Goal: Communication & Community: Share content

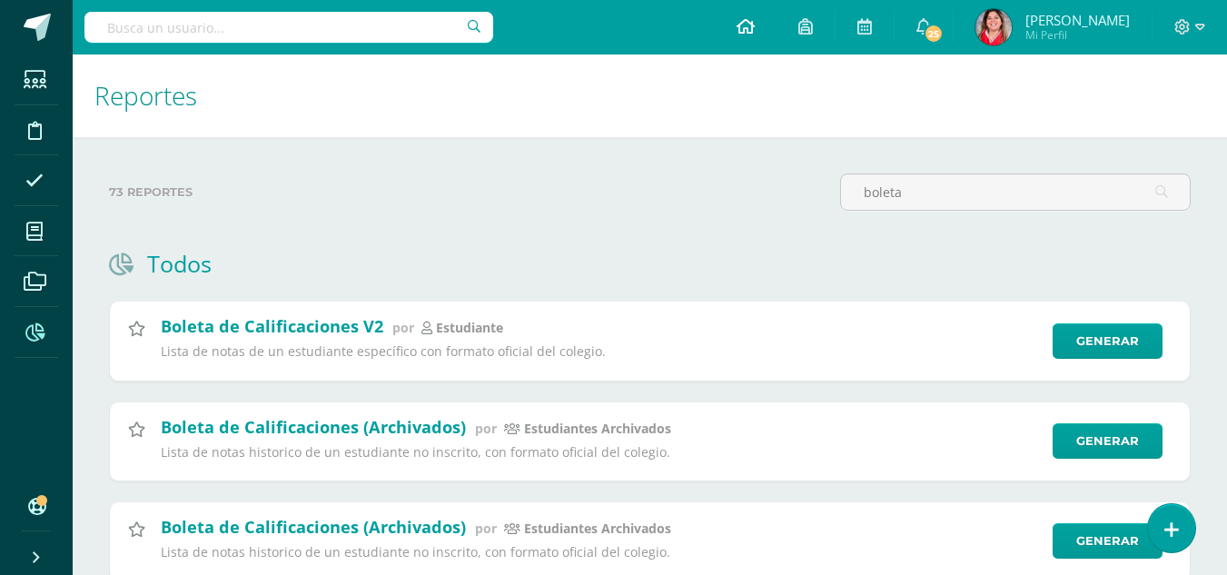
click at [755, 24] on icon at bounding box center [746, 26] width 18 height 16
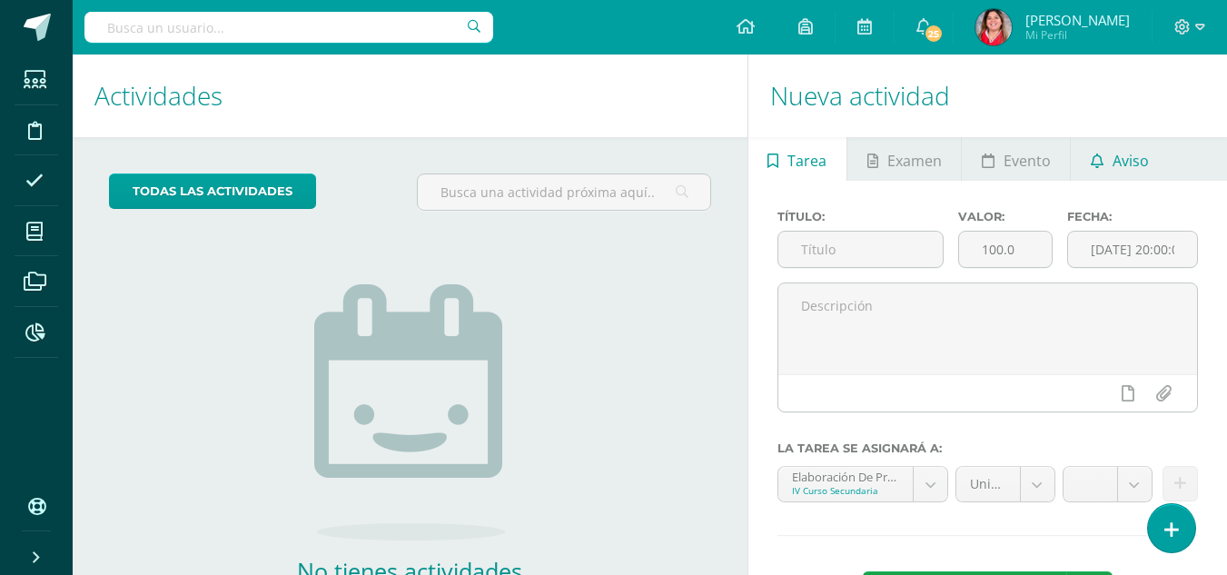
click at [1123, 159] on span "Aviso" at bounding box center [1131, 161] width 36 height 44
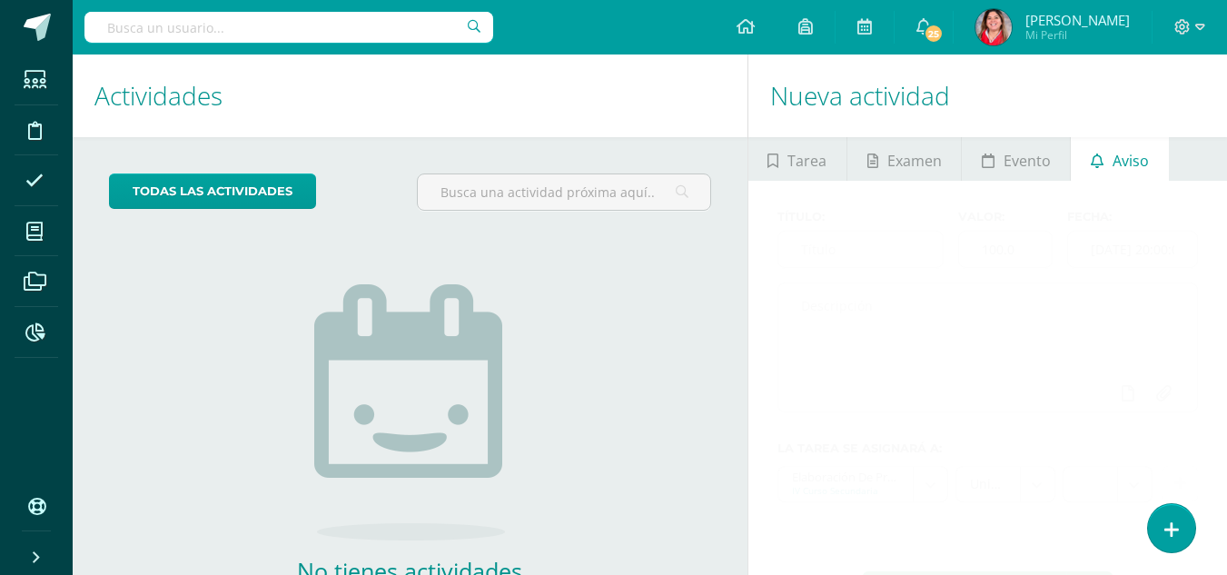
scroll to position [124, 0]
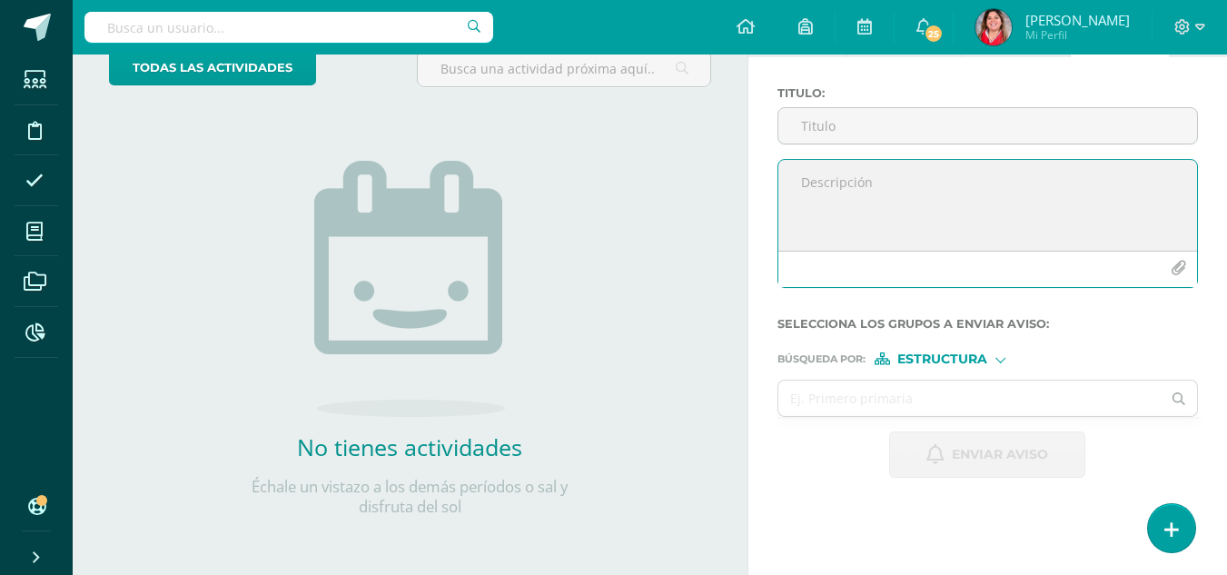
click at [831, 181] on textarea at bounding box center [988, 205] width 419 height 91
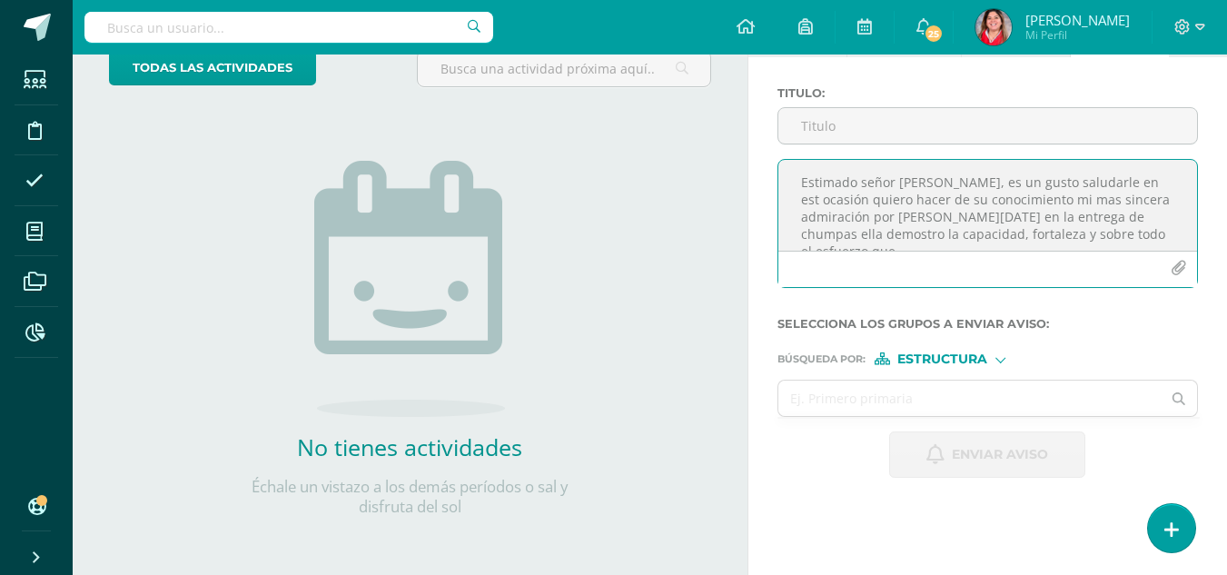
scroll to position [9, 0]
click at [926, 211] on textarea "Estimado señor [PERSON_NAME], es un gusto saludarle en est ocasión quiero hacer…" at bounding box center [988, 205] width 419 height 91
click at [1135, 173] on textarea "Estimado señor [PERSON_NAME], es un gusto saludarle en est ocasión quiero hacer…" at bounding box center [988, 205] width 419 height 91
click at [827, 224] on textarea "Estimado señor [PERSON_NAME], es un gusto saludarle en esta ocasión quiero hace…" at bounding box center [988, 205] width 419 height 91
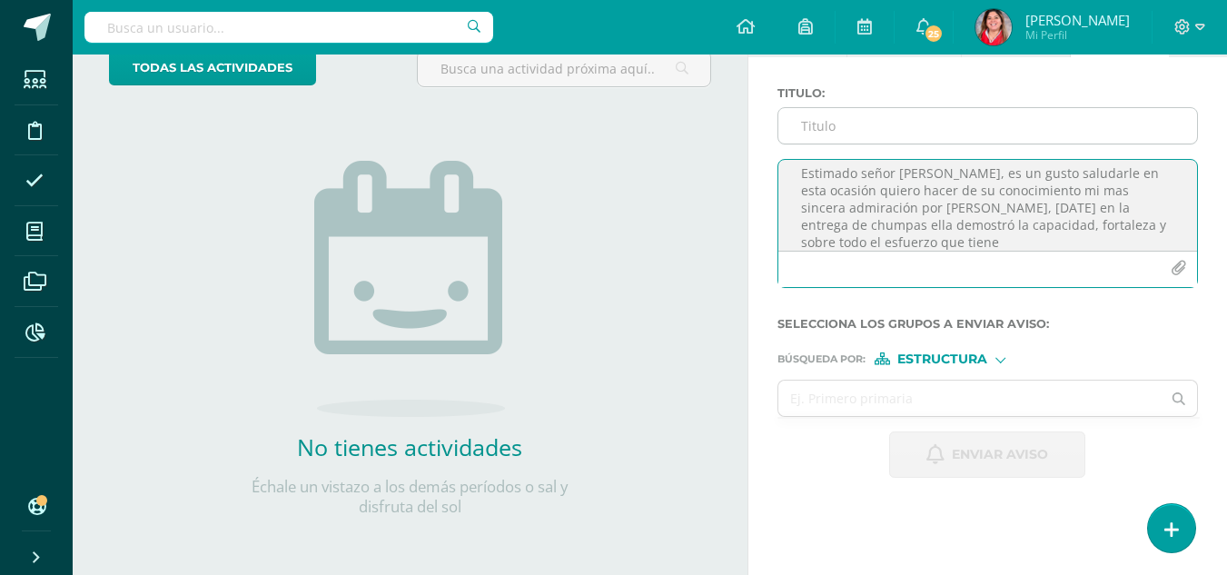
type textarea "Estimado señor [PERSON_NAME], es un gusto saludarle en esta ocasión quiero hace…"
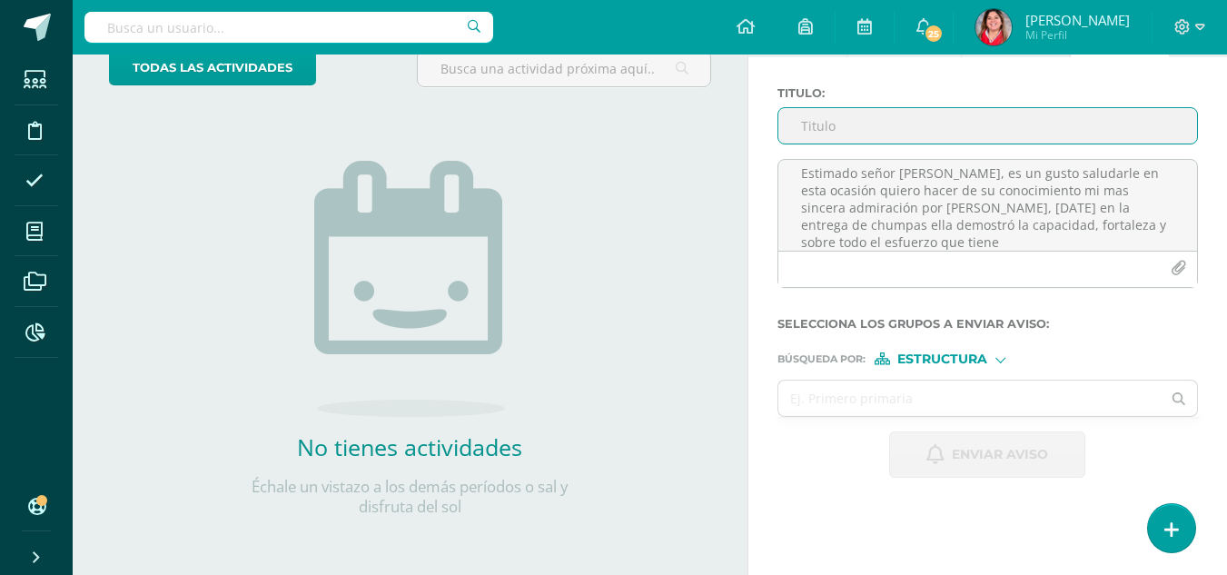
click at [830, 124] on input "Titulo :" at bounding box center [988, 125] width 419 height 35
type input "¡Felicidades!"
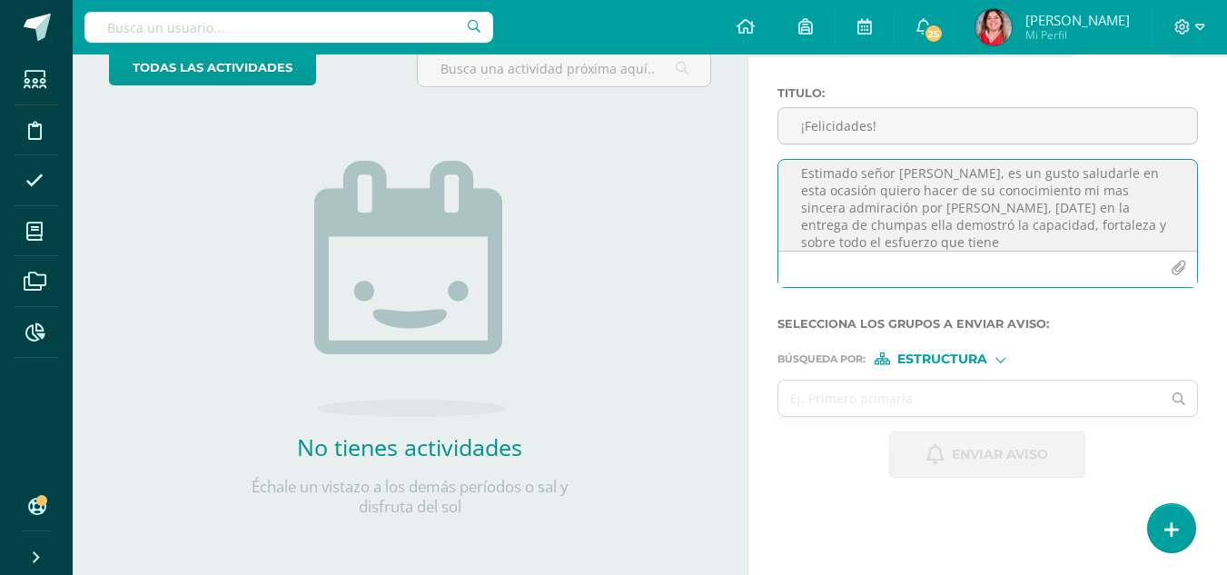
click at [1096, 175] on textarea "Estimado señor [PERSON_NAME], es un gusto saludarle en esta ocasión quiero hace…" at bounding box center [988, 205] width 419 height 91
click at [1061, 231] on textarea "Estimado señor [PERSON_NAME], es un gusto saludarle, deseando que este muy bien…" at bounding box center [988, 205] width 419 height 91
click at [1152, 209] on textarea "Estimado señor [PERSON_NAME], es un gusto saludarle, deseando que este muy bien…" at bounding box center [988, 205] width 419 height 91
click at [1147, 211] on textarea "Estimado señor [PERSON_NAME], es un gusto saludarle, deseando que este muy bien…" at bounding box center [988, 205] width 419 height 91
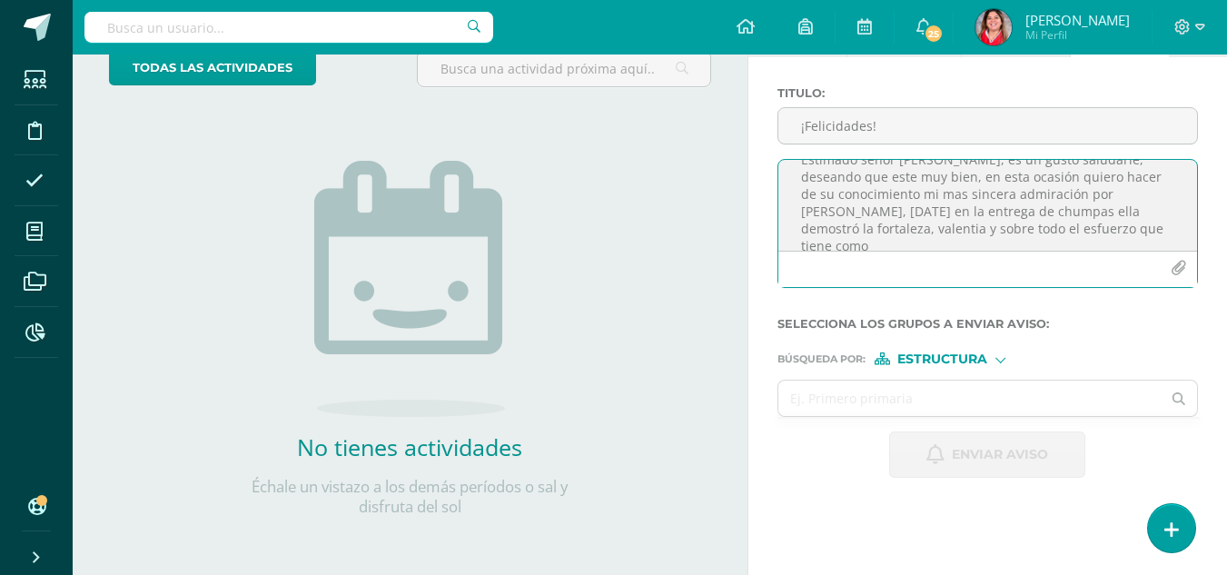
click at [828, 233] on textarea "Estimado señor [PERSON_NAME], es un gusto saludarle, deseando que este muy bien…" at bounding box center [988, 205] width 419 height 91
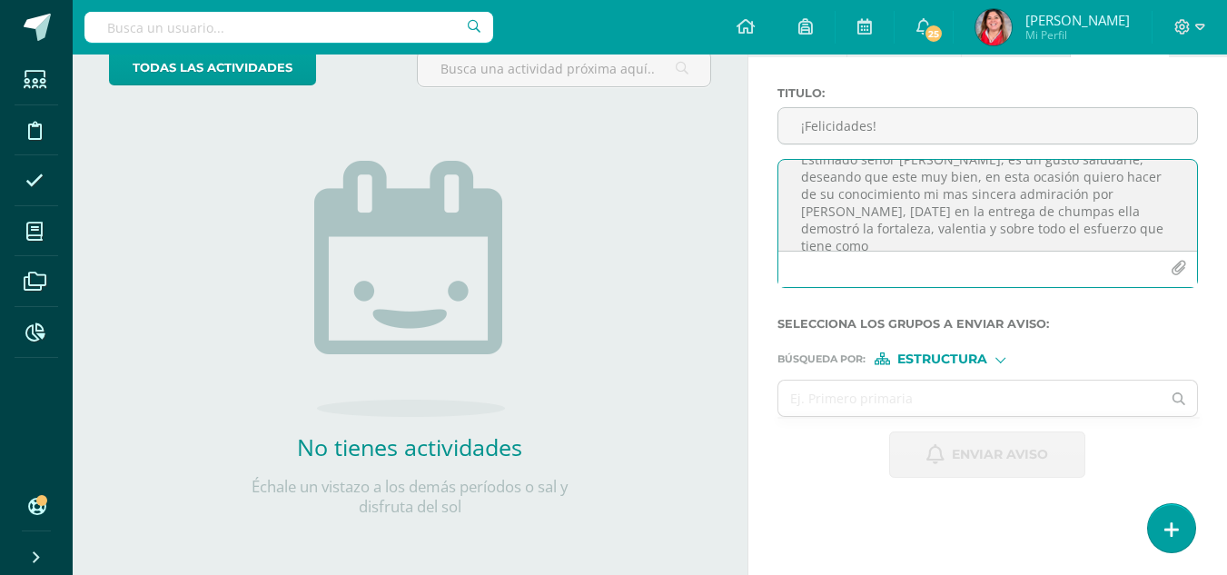
click at [828, 233] on textarea "Estimado señor [PERSON_NAME], es un gusto saludarle, deseando que este muy bien…" at bounding box center [988, 205] width 419 height 91
click at [815, 218] on textarea "Estimado señor [PERSON_NAME], es un gusto saludarle, deseando que este muy bien…" at bounding box center [988, 205] width 419 height 91
click at [817, 226] on textarea "Estimado señor [PERSON_NAME], es un gusto saludarle, deseando que este muy bien…" at bounding box center [988, 205] width 419 height 91
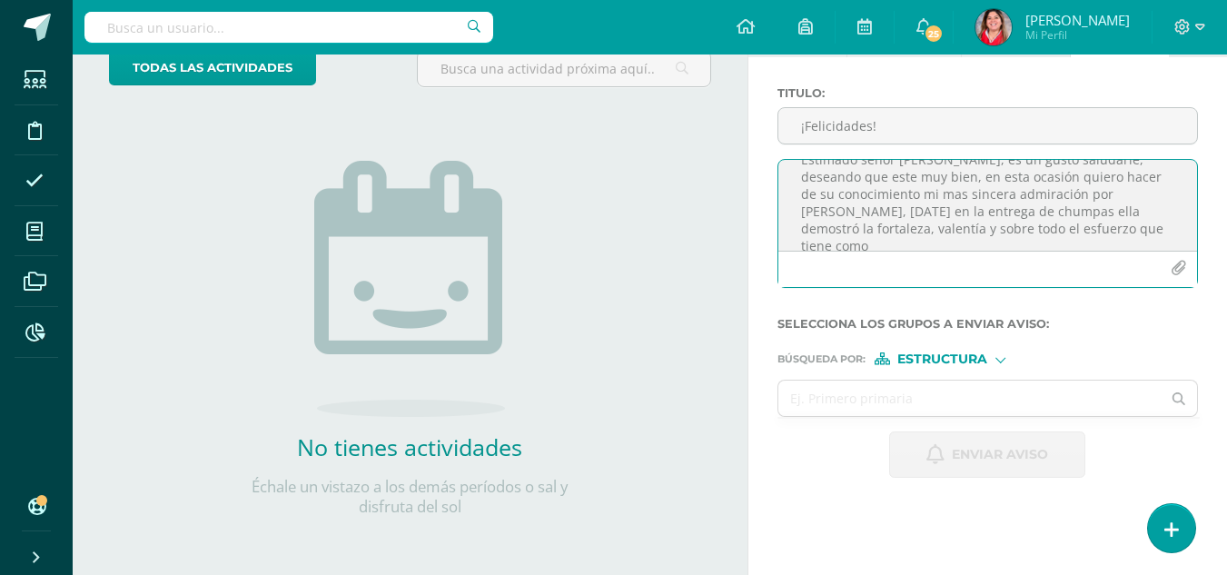
click at [1100, 224] on textarea "Estimado señor [PERSON_NAME], es un gusto saludarle, deseando que este muy bien…" at bounding box center [988, 205] width 419 height 91
click at [992, 228] on textarea "Estimado señor [PERSON_NAME], es un gusto saludarle, deseando que este muy bien…" at bounding box center [988, 205] width 419 height 91
click at [949, 243] on textarea "Estimado señor [PERSON_NAME], es un gusto saludarle, deseando que este muy bien…" at bounding box center [988, 205] width 419 height 91
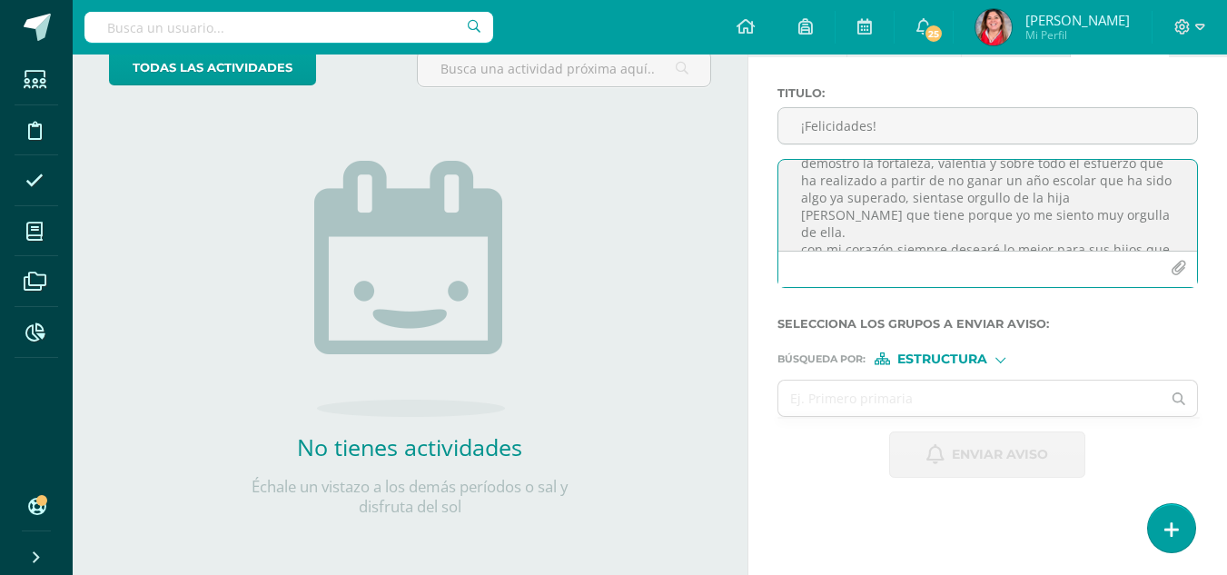
click at [923, 220] on textarea "Estimado señor [PERSON_NAME], es un gusto saludarle, deseando que este muy bien…" at bounding box center [988, 205] width 419 height 91
click at [933, 214] on textarea "Estimado señor [PERSON_NAME], es un gusto saludarle, deseando que este muy bien…" at bounding box center [988, 205] width 419 height 91
click at [849, 195] on textarea "Estimado señor [PERSON_NAME], es un gusto saludarle, deseando que este muy bien…" at bounding box center [988, 205] width 419 height 91
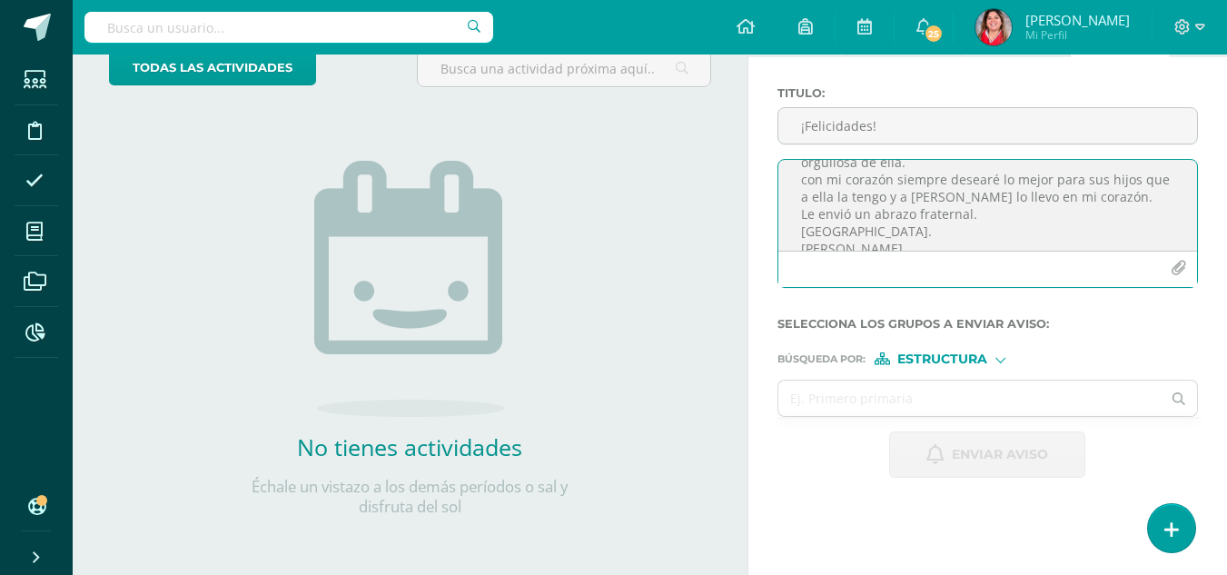
scroll to position [161, 0]
type textarea "Estimado señor [PERSON_NAME], es un gusto saludarle, deseando que este muy bien…"
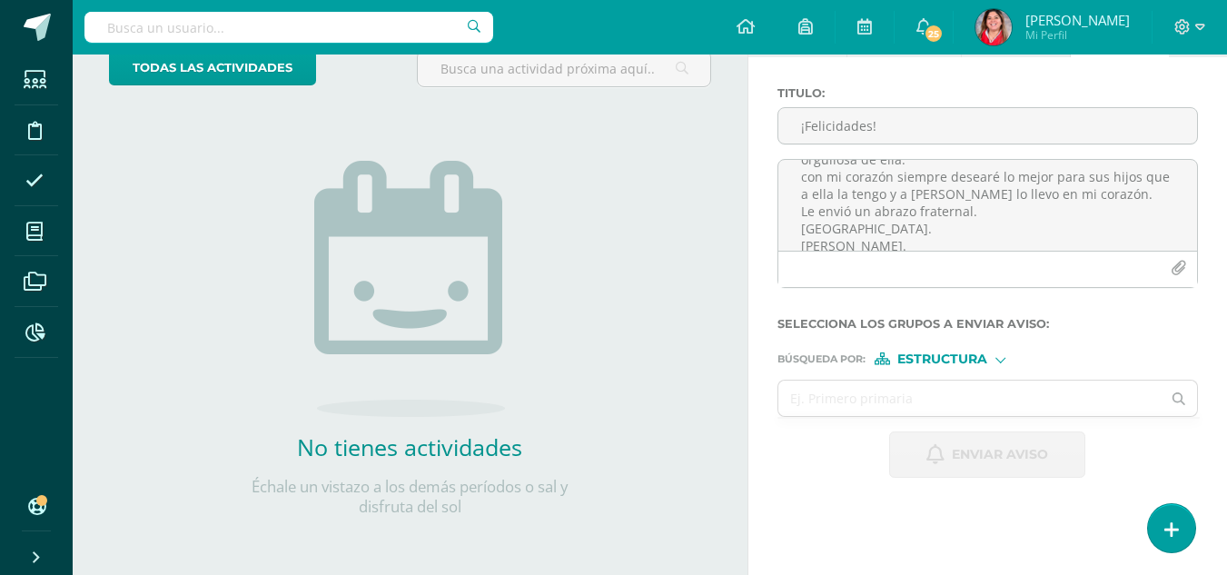
click at [1008, 359] on div "Estructura" at bounding box center [943, 359] width 136 height 13
click at [986, 402] on label "Persona" at bounding box center [948, 406] width 124 height 13
click at [984, 402] on input "text" at bounding box center [970, 398] width 383 height 35
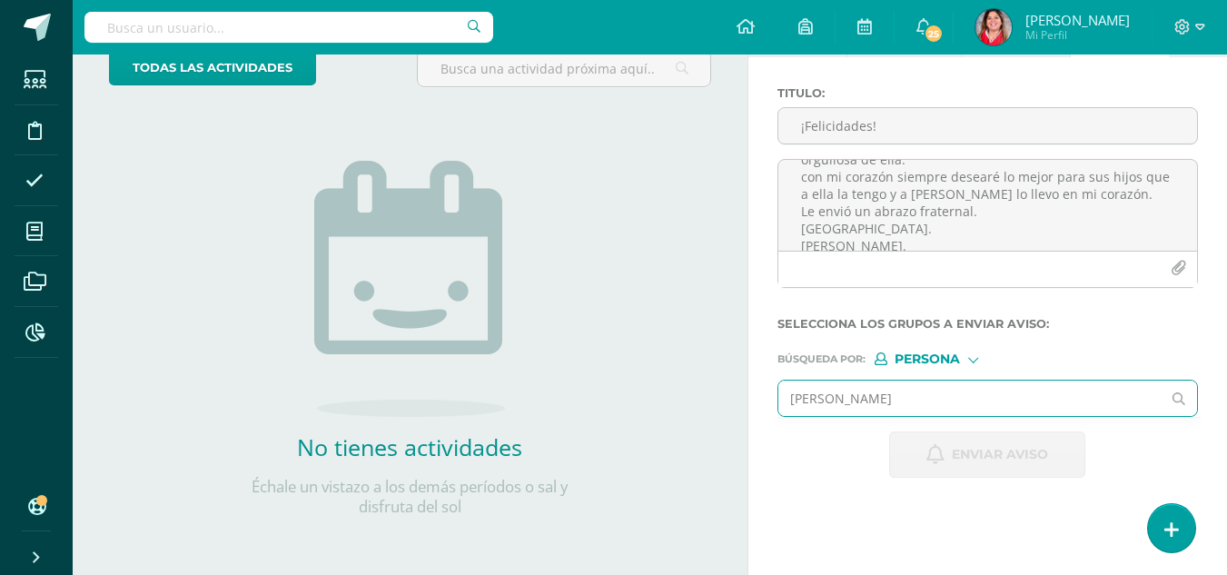
type input "[PERSON_NAME]"
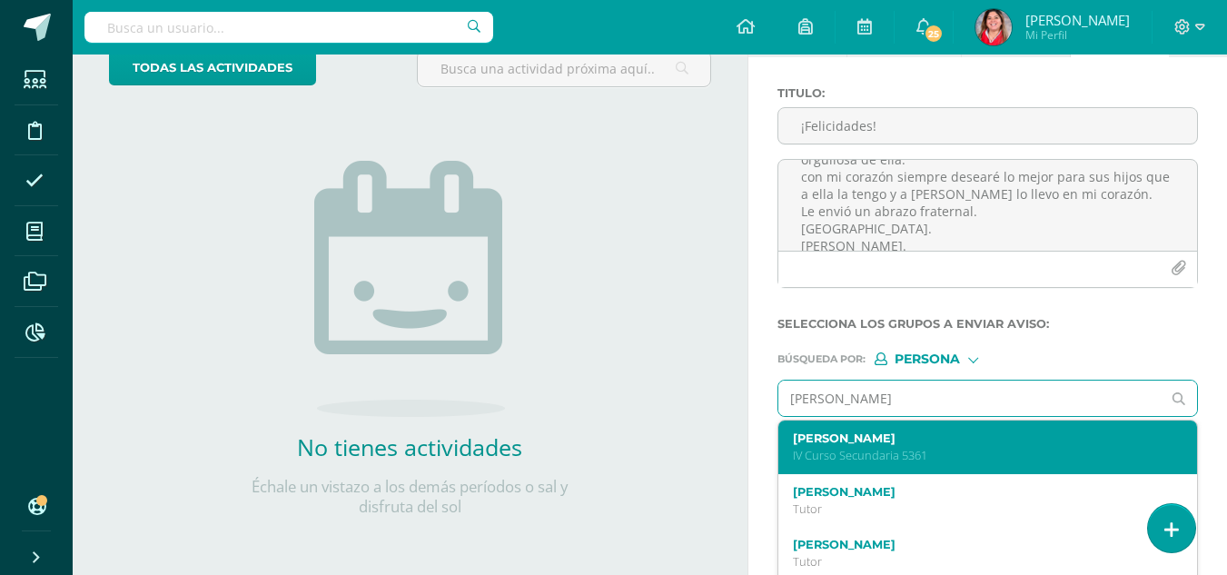
click at [972, 445] on div "[PERSON_NAME] IV Curso Secundaria 5361" at bounding box center [980, 448] width 374 height 32
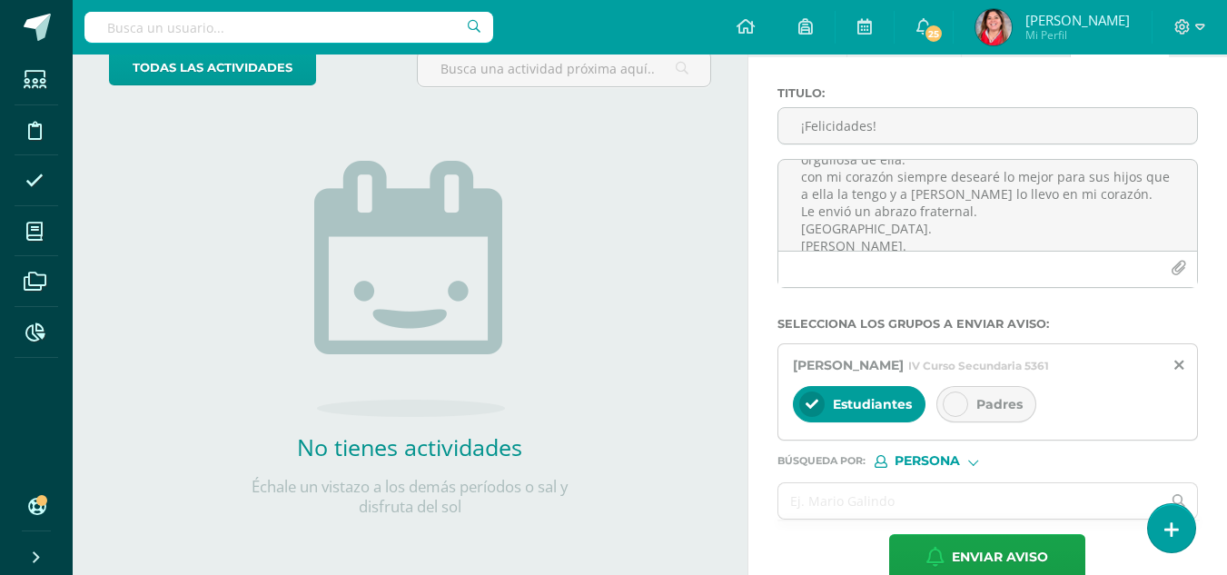
click at [959, 411] on icon at bounding box center [955, 404] width 13 height 13
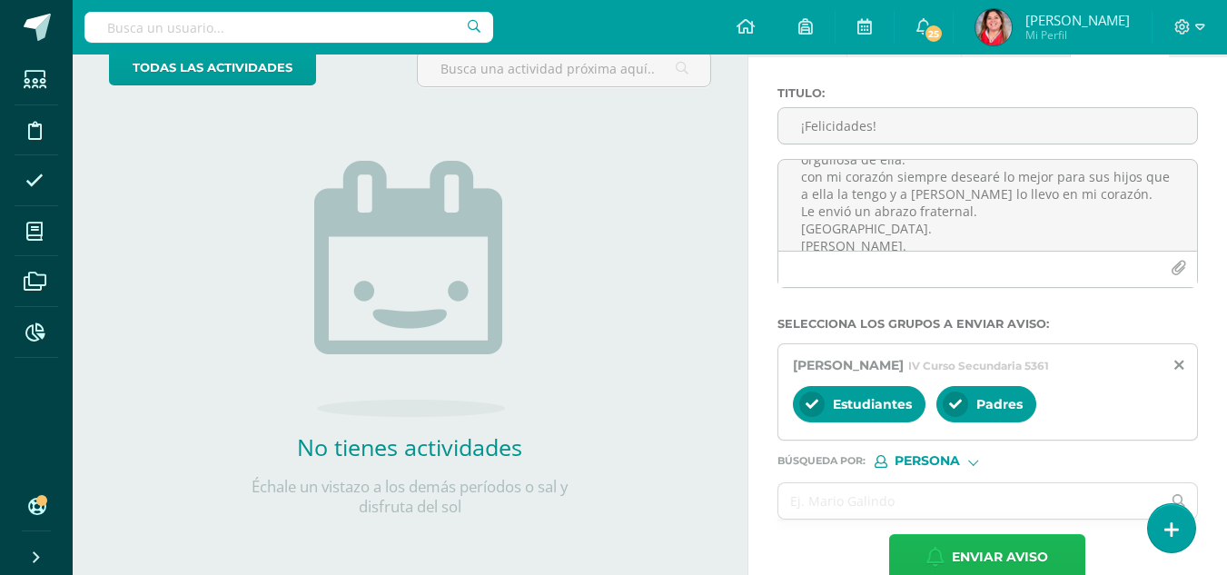
click at [955, 561] on span "Enviar aviso" at bounding box center [1000, 557] width 96 height 45
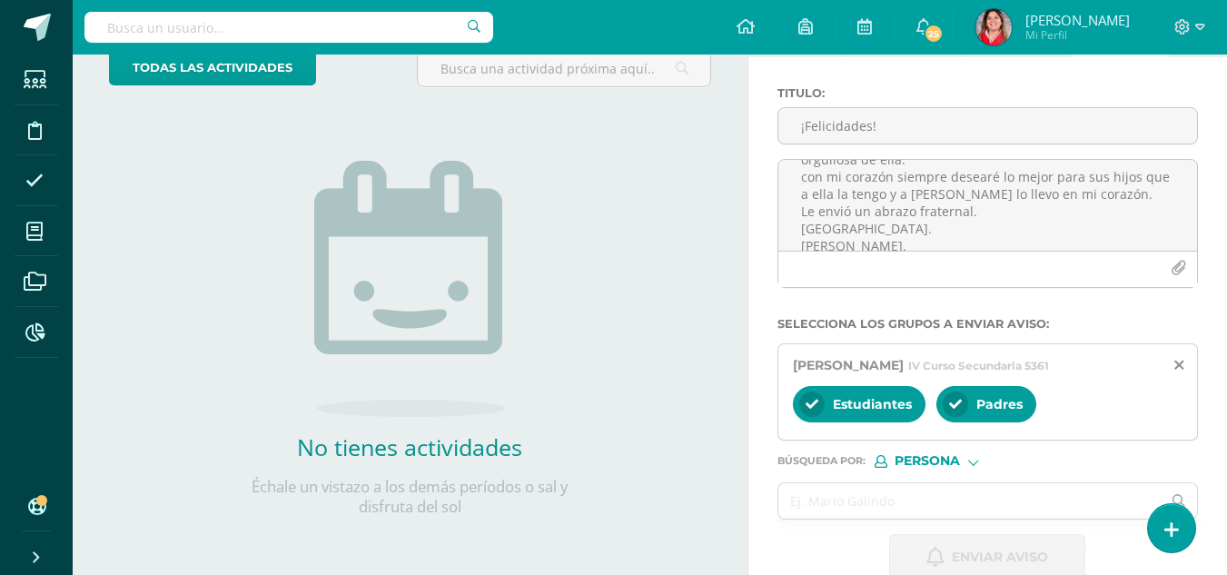
scroll to position [0, 0]
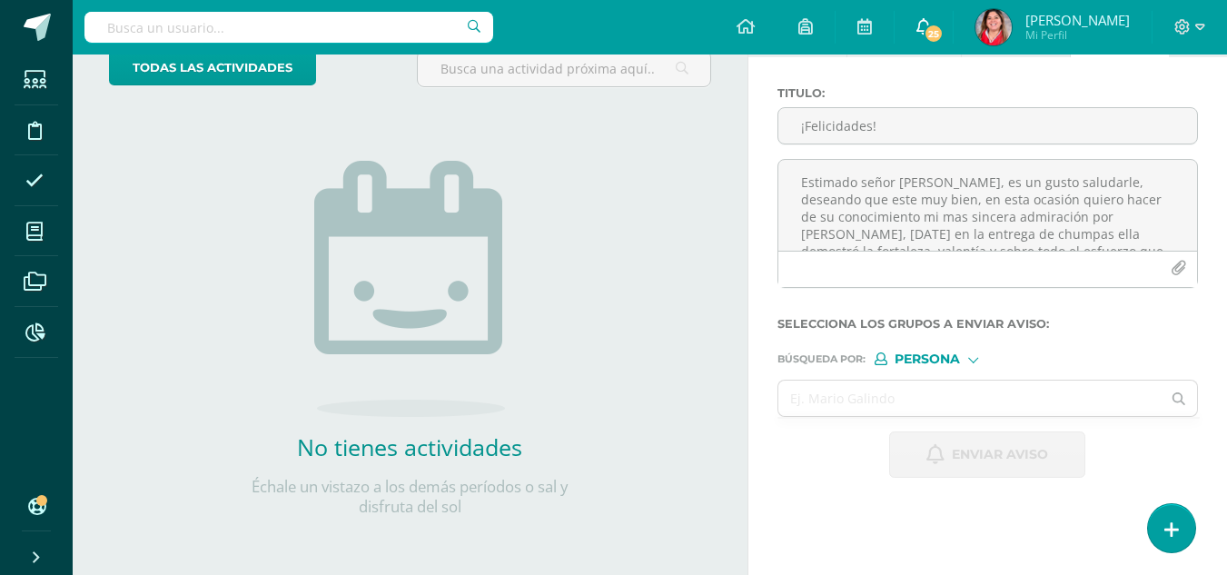
click at [931, 20] on icon at bounding box center [924, 26] width 15 height 16
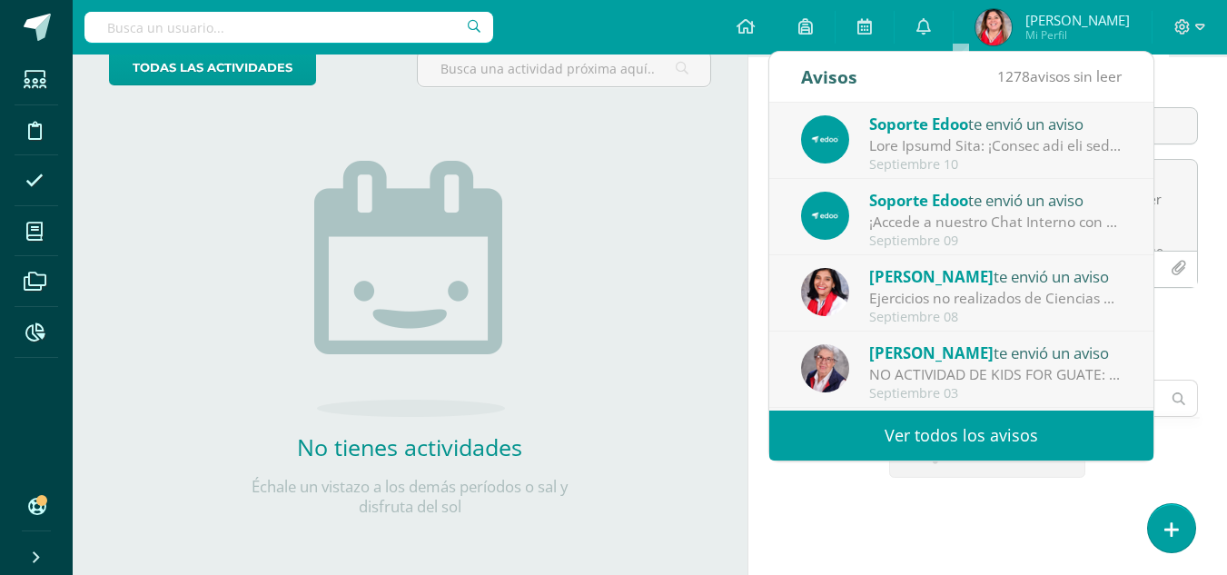
scroll to position [269, 0]
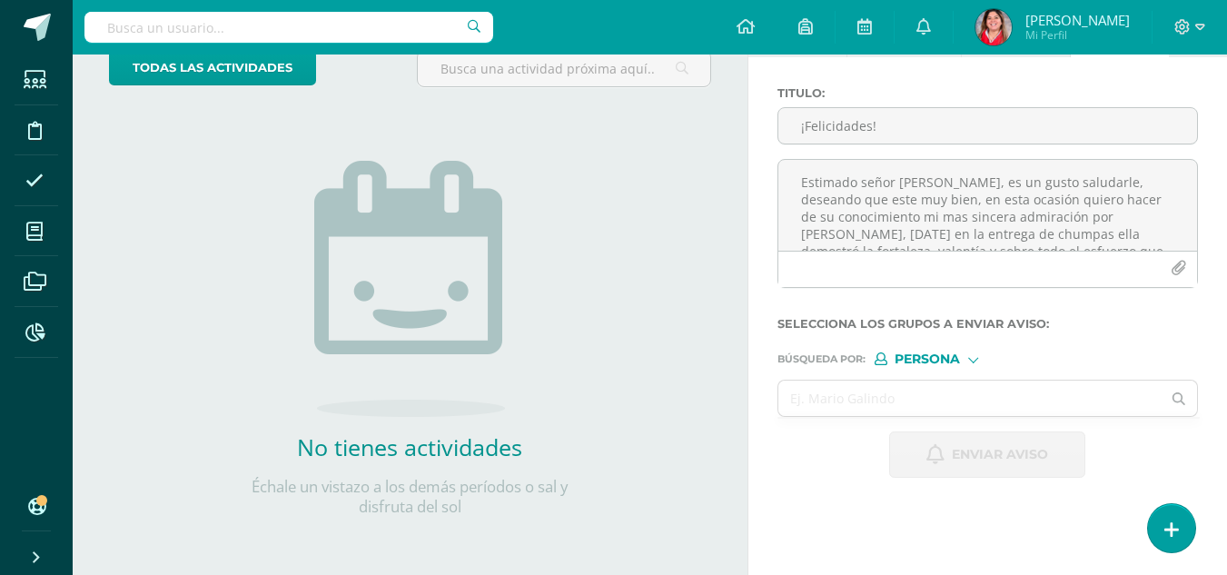
click at [664, 286] on div "todas las Actividades No tienes actividades Échale un vistazo a los demás perío…" at bounding box center [410, 294] width 675 height 561
click at [35, 122] on icon at bounding box center [35, 131] width 14 height 18
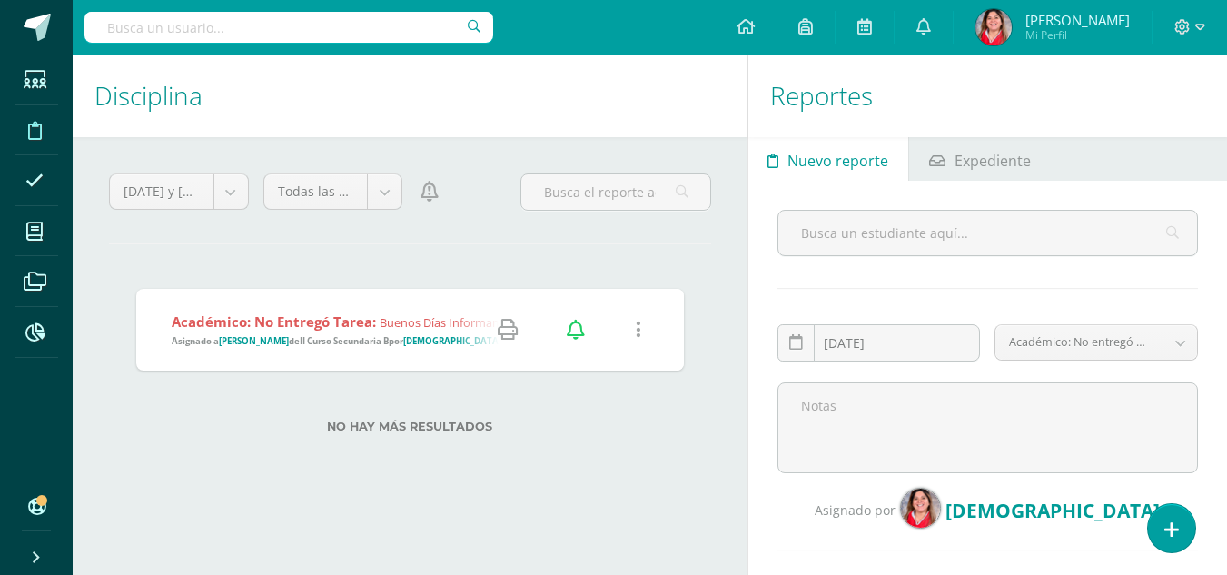
click at [309, 345] on strong "II Curso Secundaria B" at bounding box center [344, 341] width 89 height 12
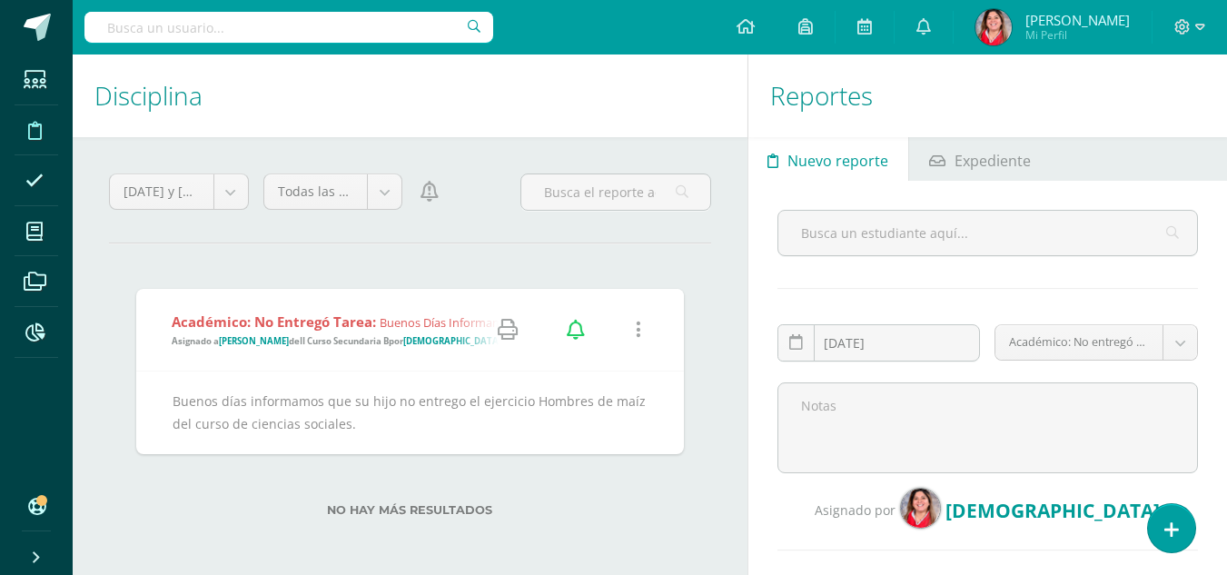
click at [281, 270] on div "Académico: No entregó tarea: Buenos días informamos que su hijo no entrego el e…" at bounding box center [410, 413] width 602 height 303
